Goal: Task Accomplishment & Management: Use online tool/utility

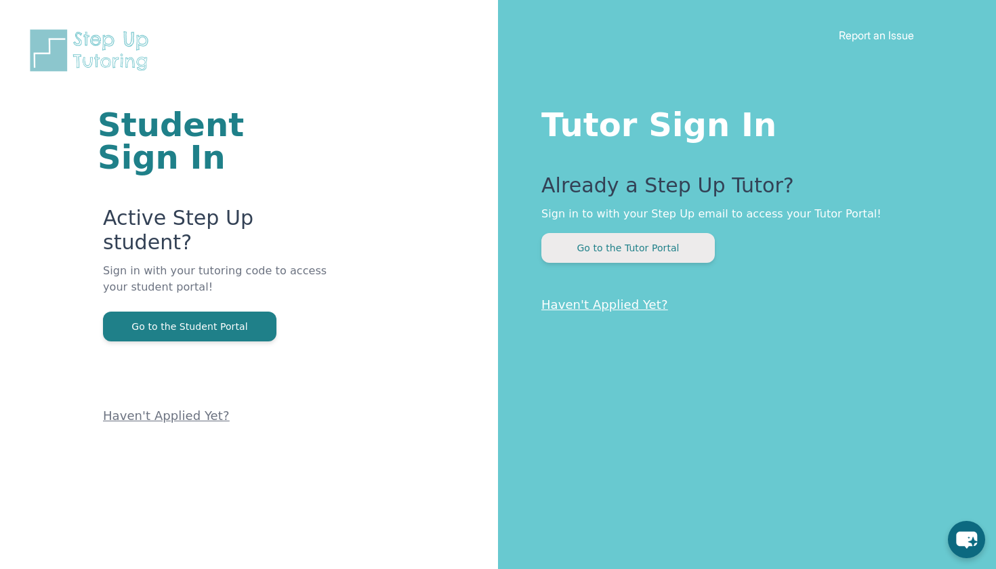
click at [573, 258] on button "Go to the Tutor Portal" at bounding box center [629, 248] width 174 height 30
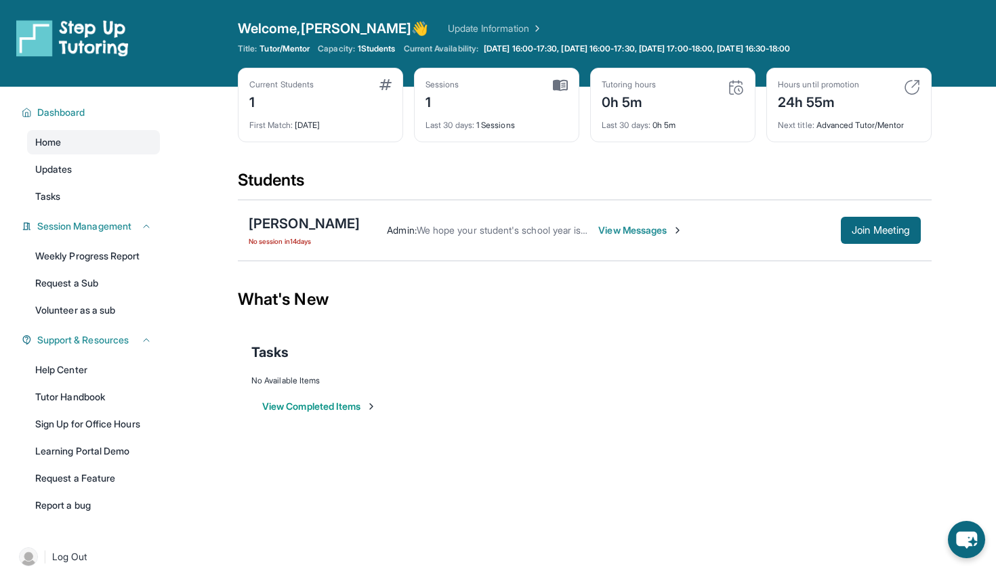
click at [618, 226] on span "View Messages" at bounding box center [641, 231] width 85 height 14
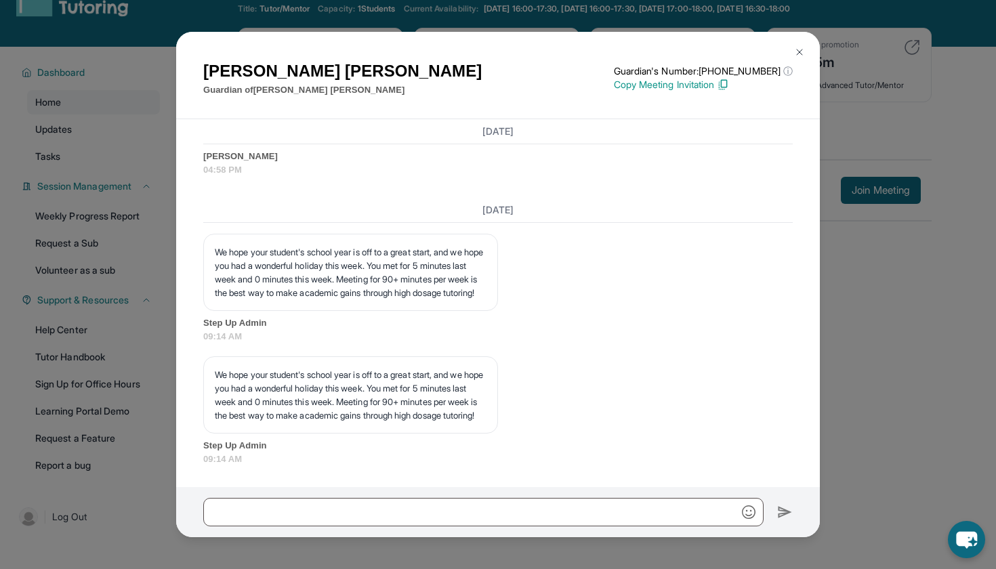
scroll to position [5420, 0]
click at [792, 50] on button at bounding box center [799, 52] width 27 height 27
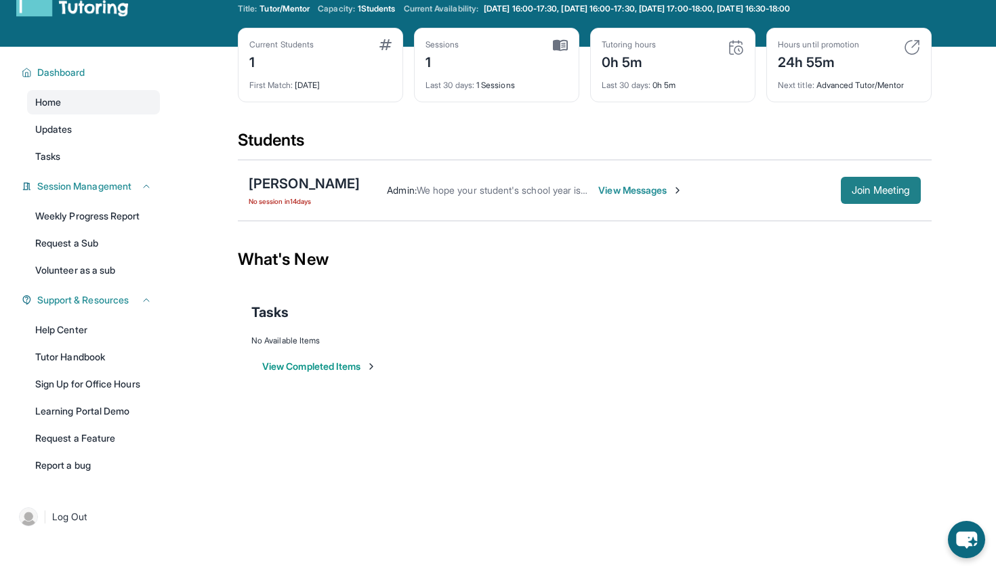
click at [849, 180] on button "Join Meeting" at bounding box center [881, 190] width 80 height 27
click at [858, 195] on span "Join Meeting" at bounding box center [881, 190] width 58 height 8
